Goal: Subscribe to service/newsletter

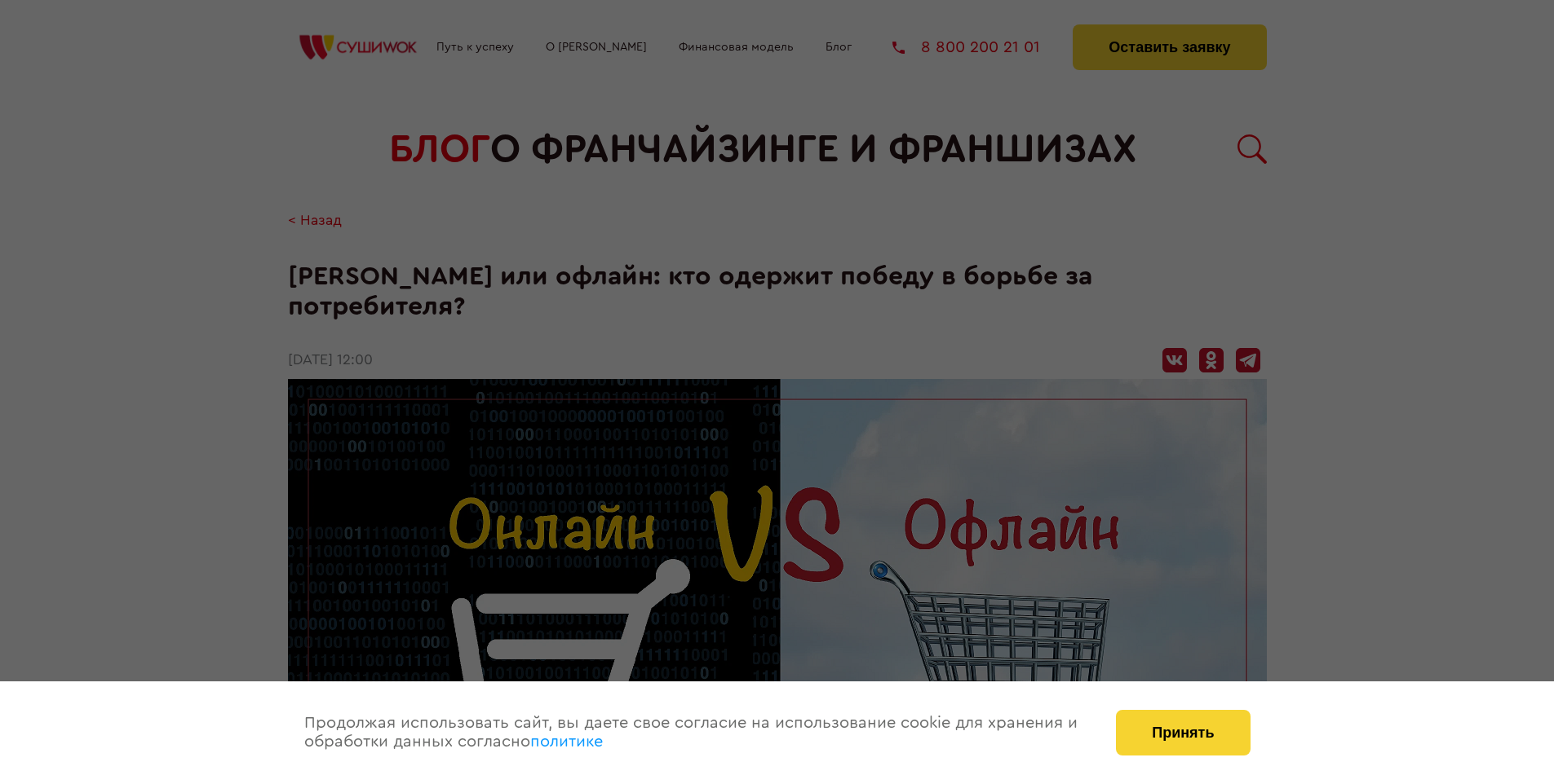
scroll to position [1661, 0]
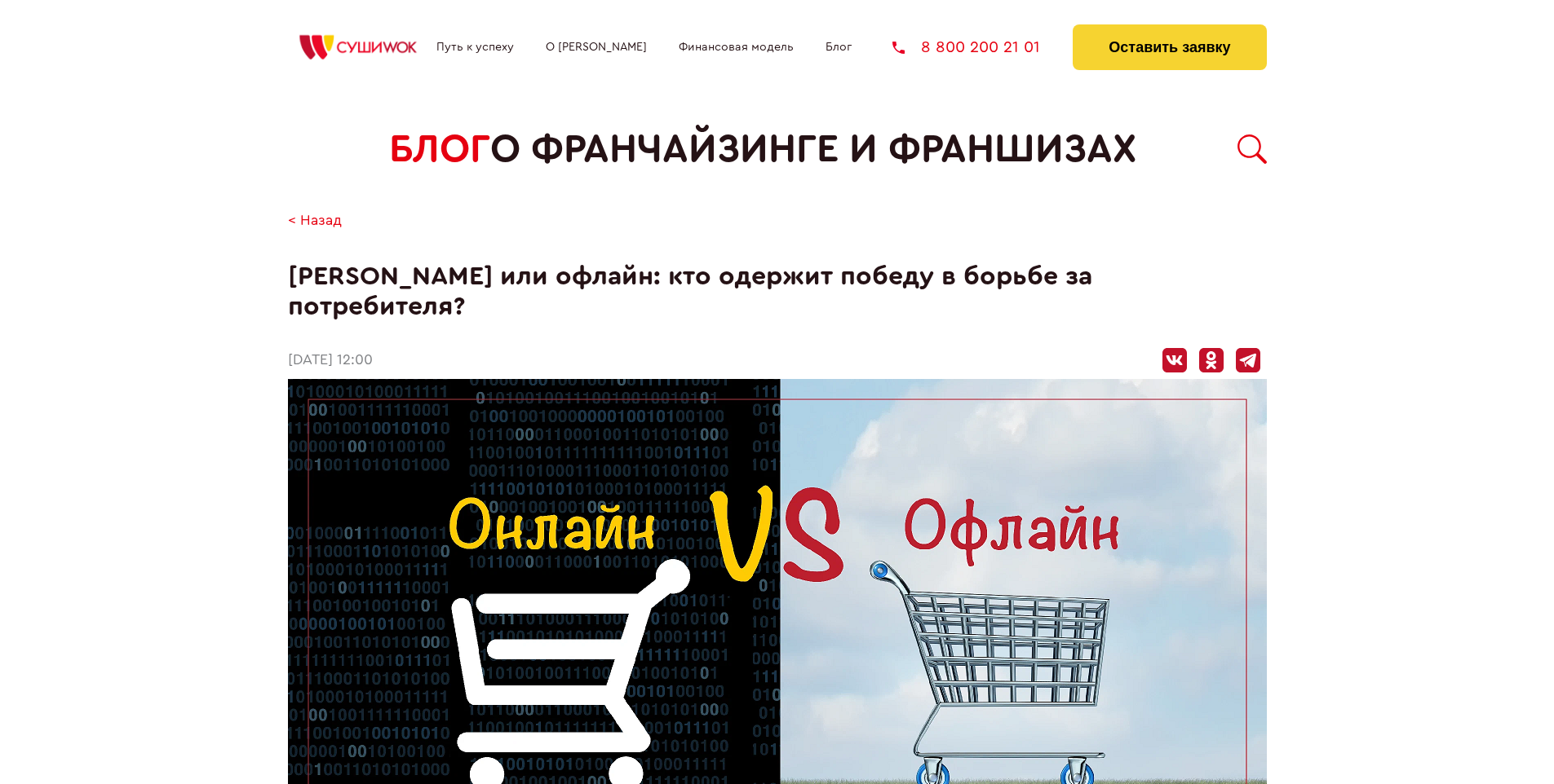
scroll to position [1661, 0]
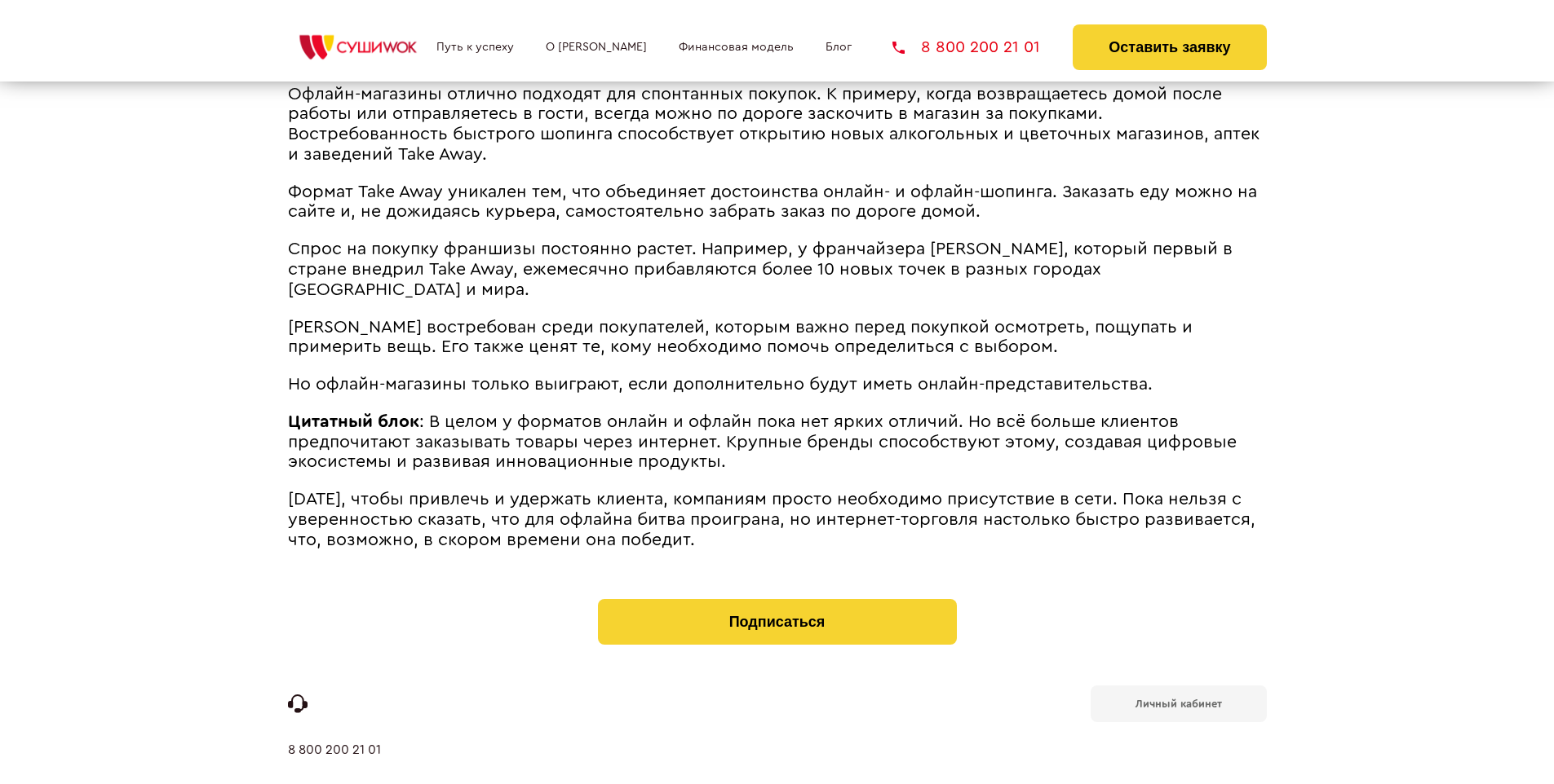
click at [1178, 699] on b "Личный кабинет" at bounding box center [1179, 704] width 86 height 10
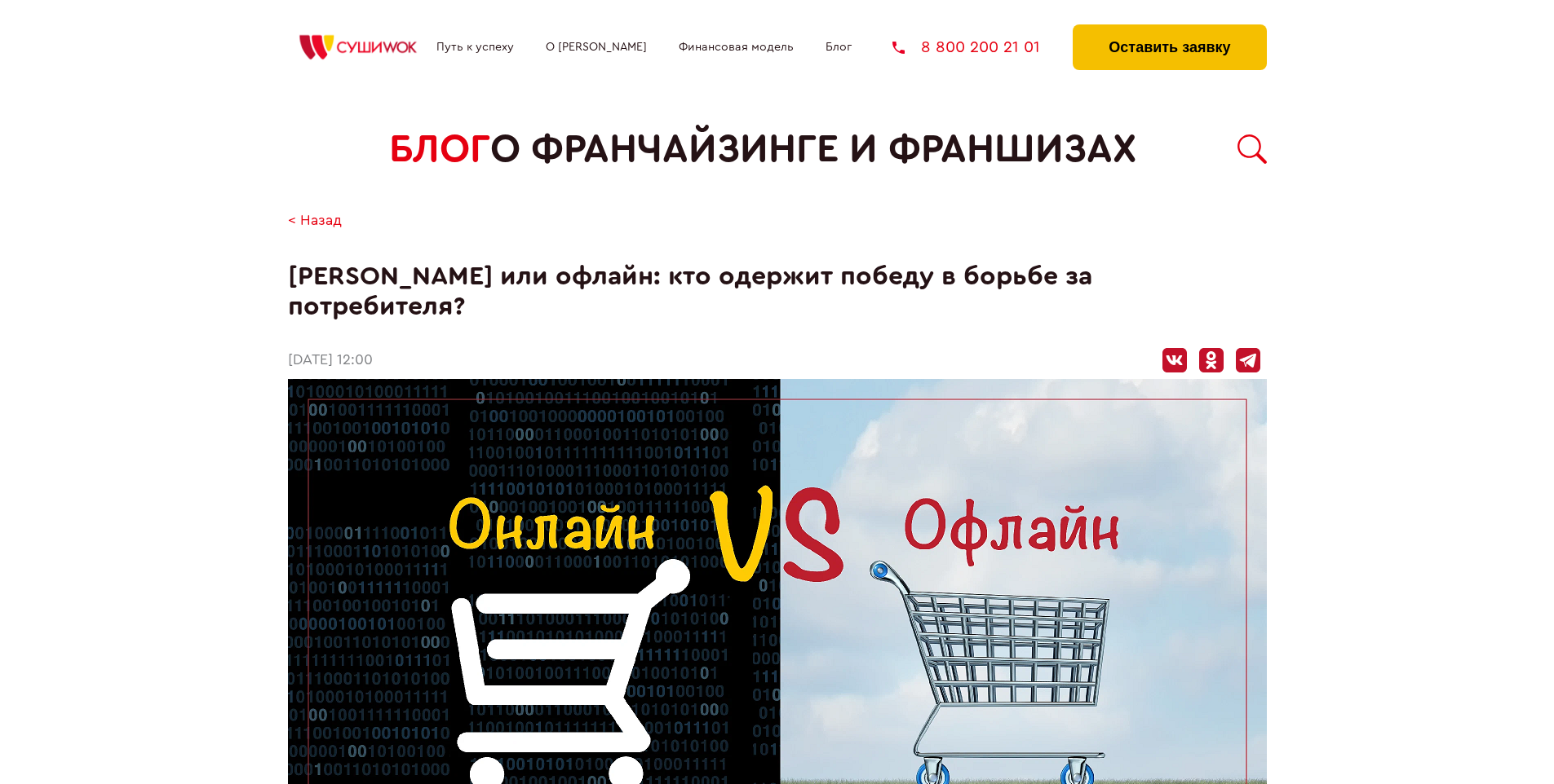
click at [1168, 28] on button "Оставить заявку" at bounding box center [1169, 47] width 193 height 46
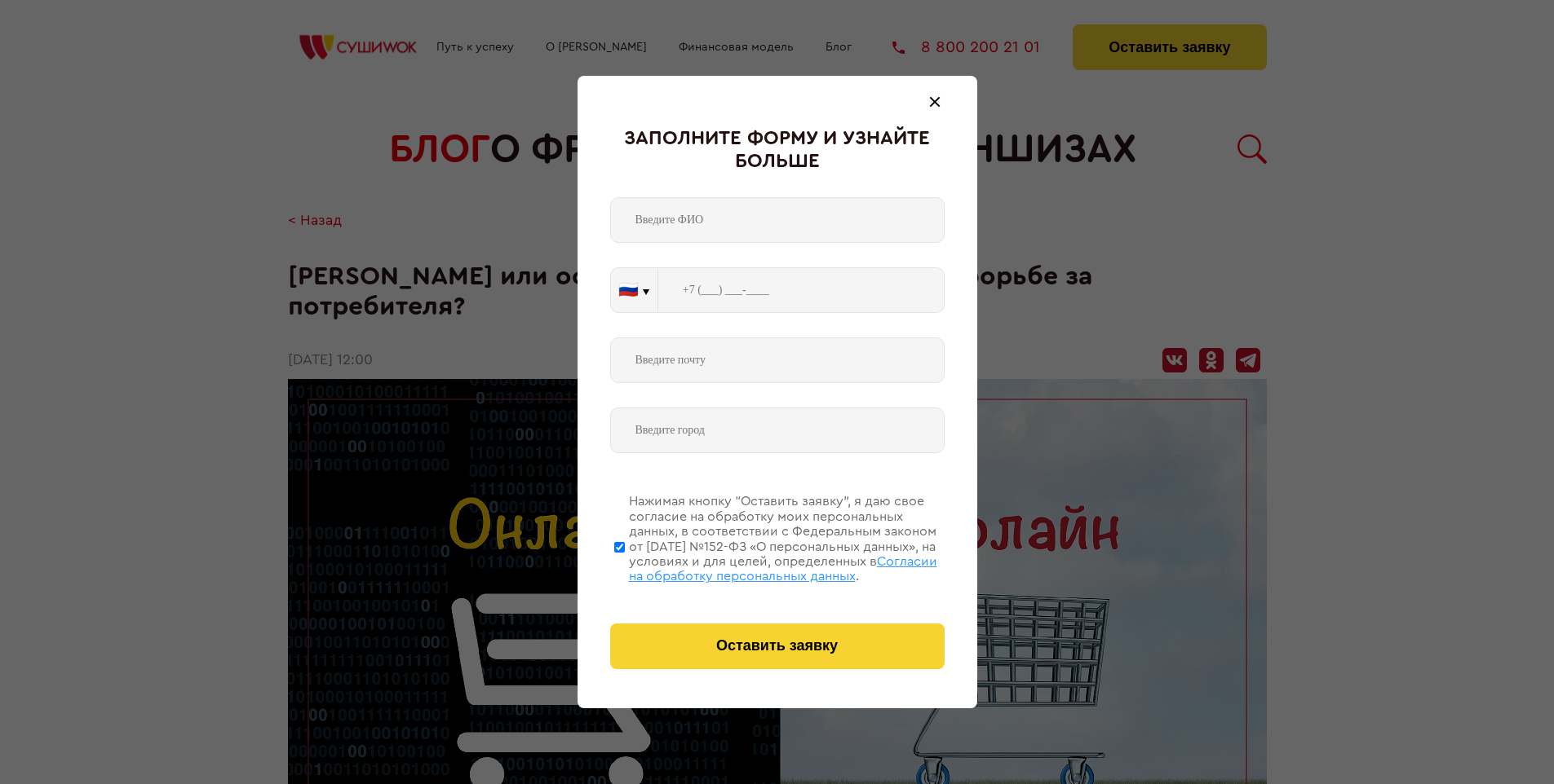
click at [756, 566] on span "Согласии на обработку персональных данных" at bounding box center [783, 569] width 308 height 28
click at [624, 566] on input "Нажимая кнопку “Оставить заявку”, я даю свое согласие на обработку моих персона…" at bounding box center [619, 546] width 10 height 130
checkbox input "false"
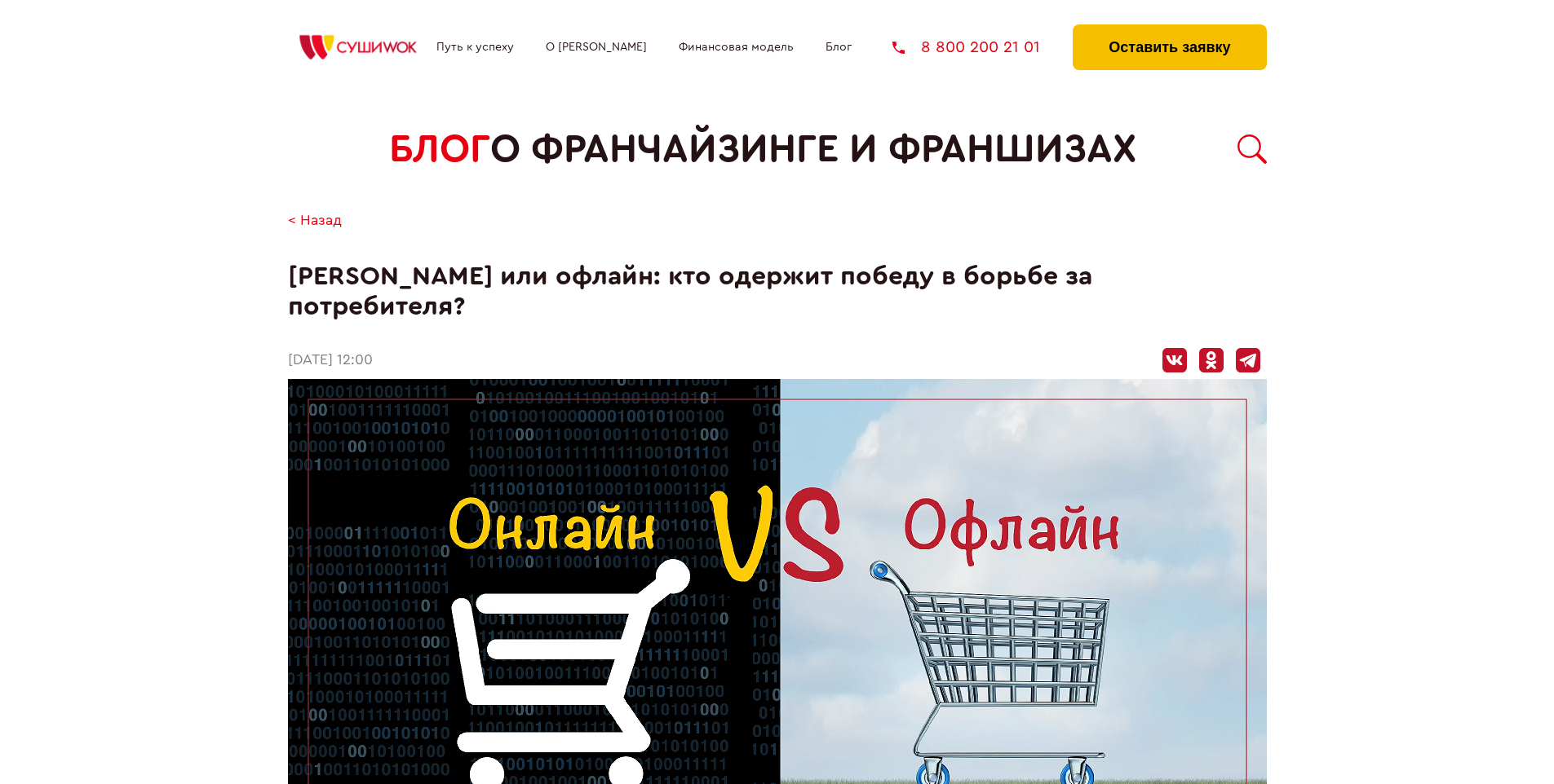
click at [1168, 28] on button "Оставить заявку" at bounding box center [1169, 47] width 193 height 46
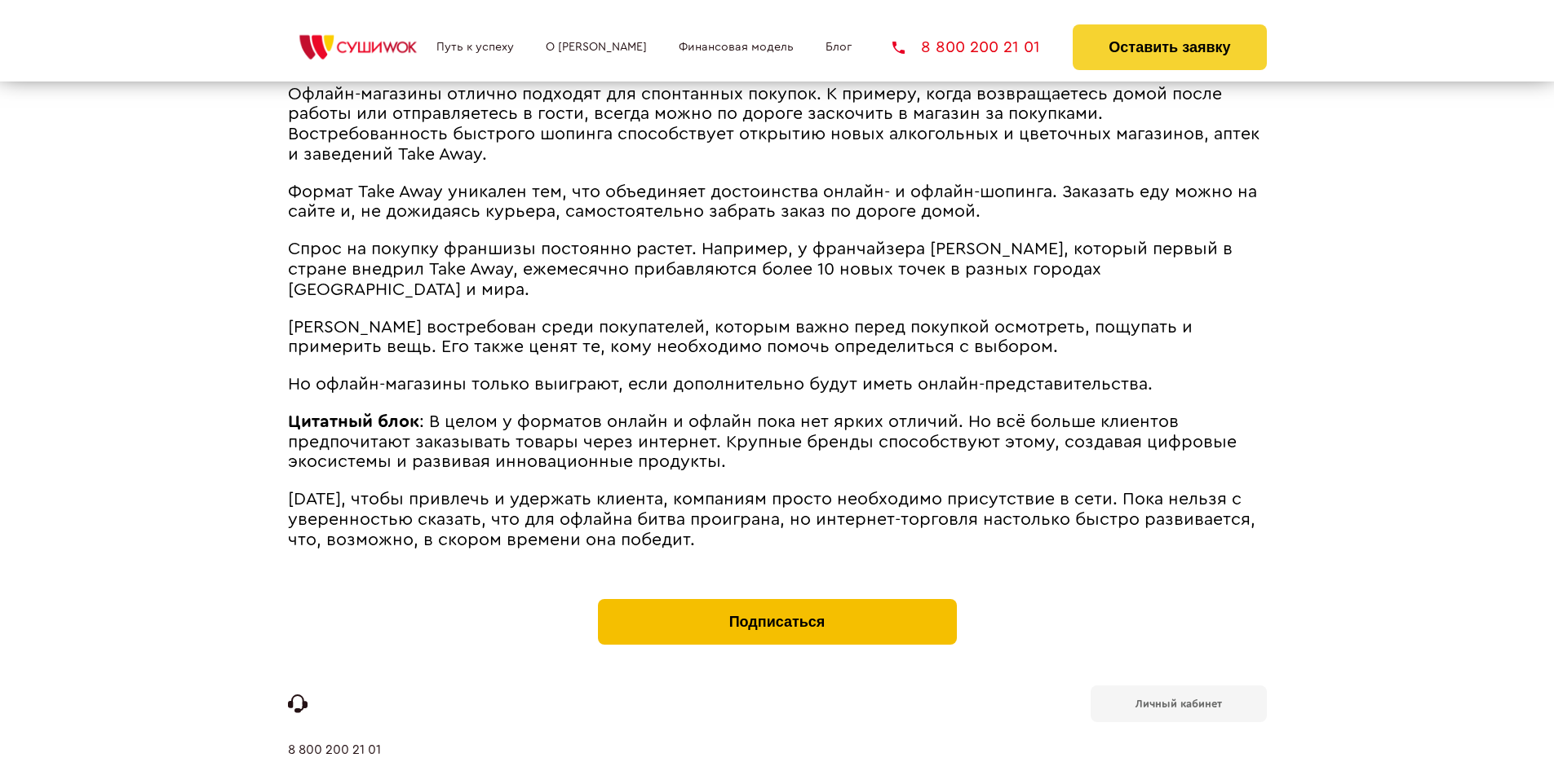
click at [776, 599] on button "Подписаться" at bounding box center [777, 621] width 359 height 46
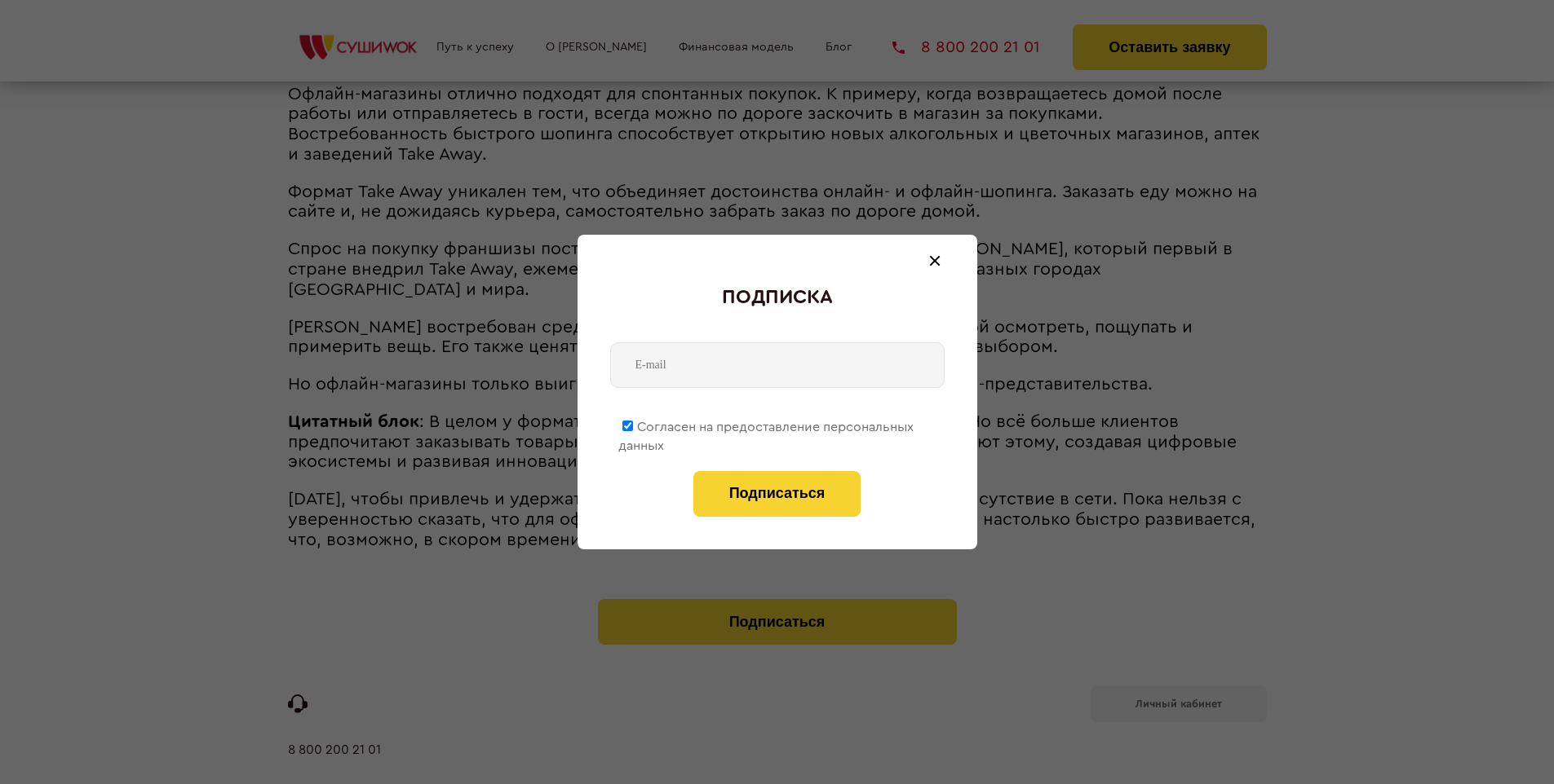
click at [767, 424] on span "Согласен на предоставление персональных данных" at bounding box center [765, 437] width 295 height 32
click at [633, 424] on input "Согласен на предоставление персональных данных" at bounding box center [627, 426] width 10 height 10
checkbox input "false"
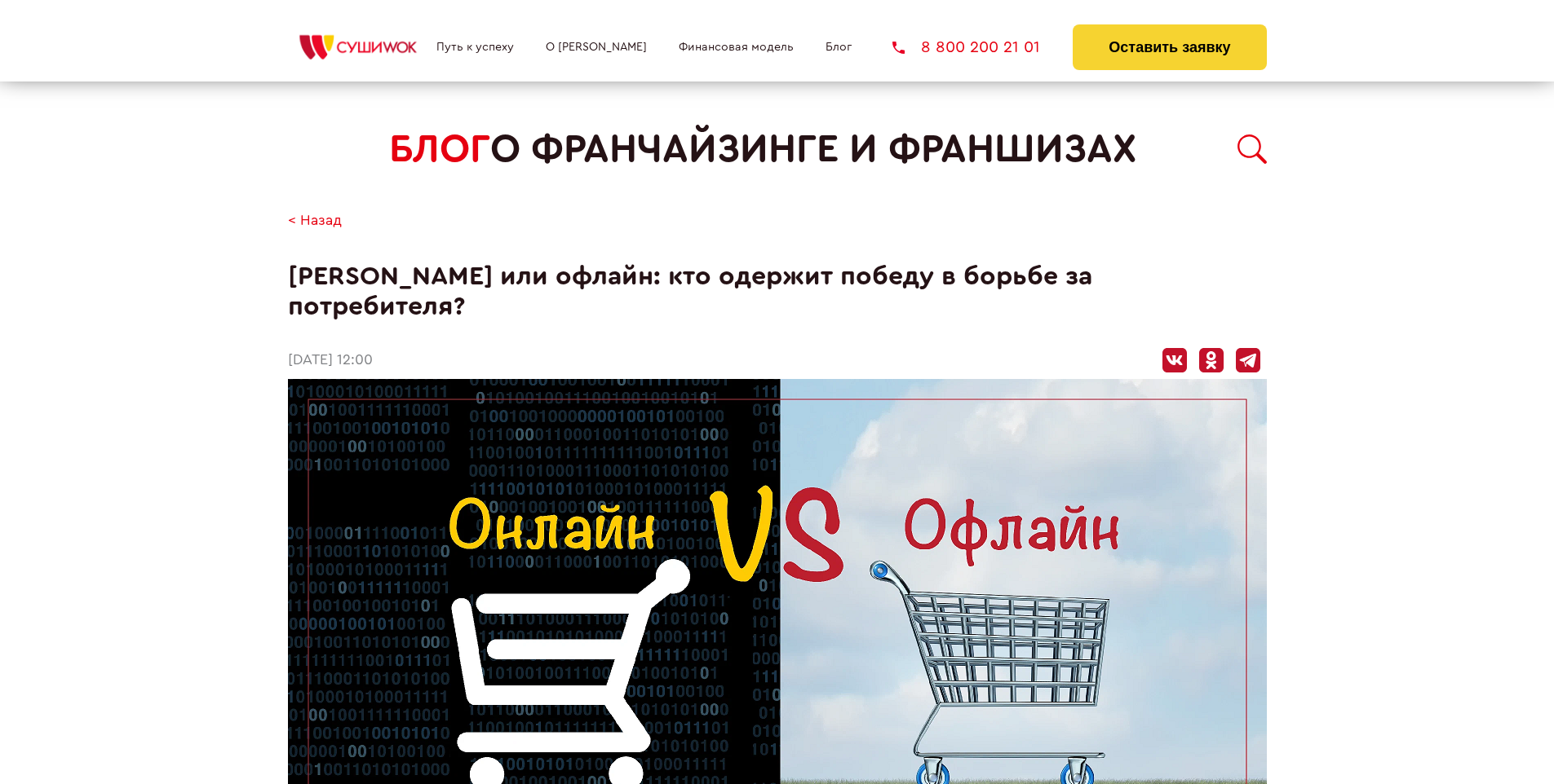
scroll to position [1661, 0]
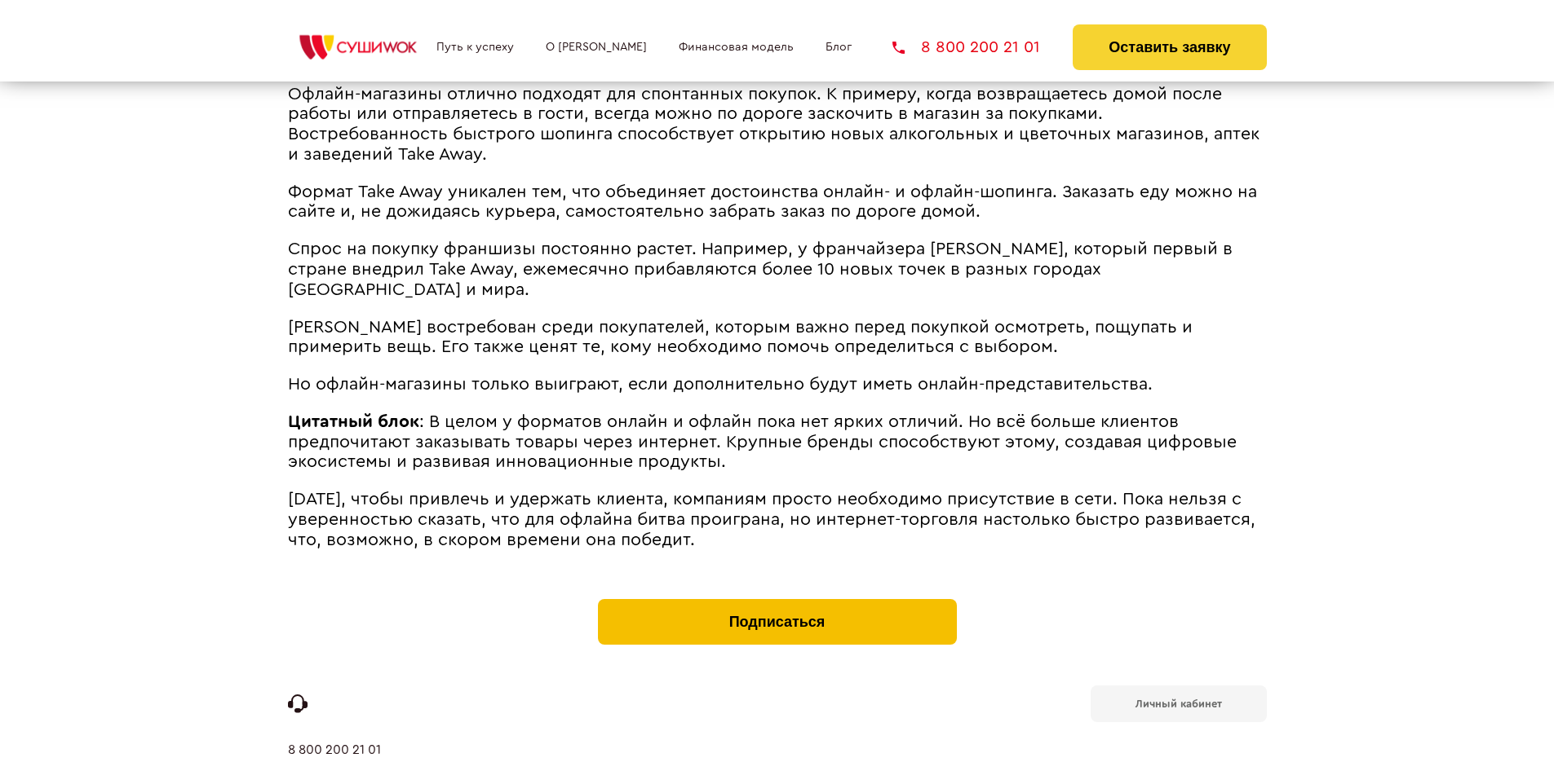
click at [776, 599] on button "Подписаться" at bounding box center [777, 621] width 359 height 46
